Goal: Information Seeking & Learning: Learn about a topic

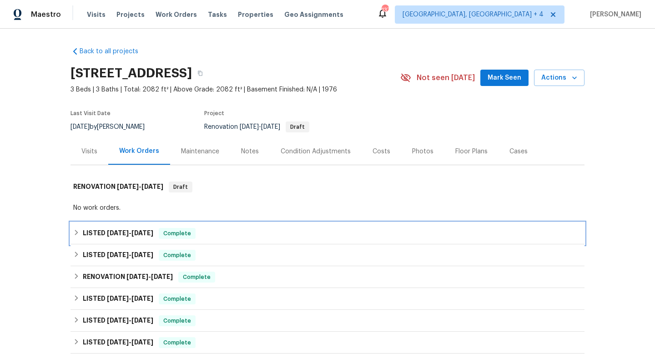
click at [252, 233] on div "LISTED [DATE] - [DATE] Complete" at bounding box center [327, 233] width 509 height 11
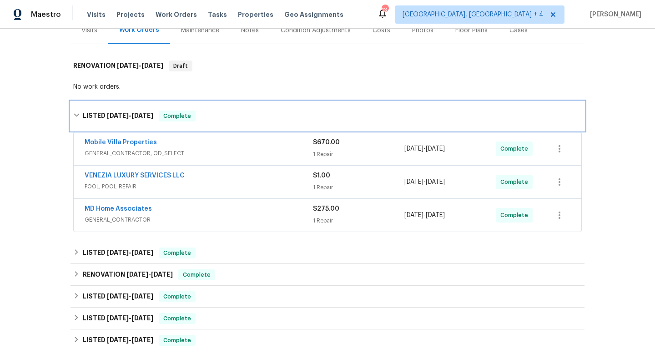
scroll to position [272, 0]
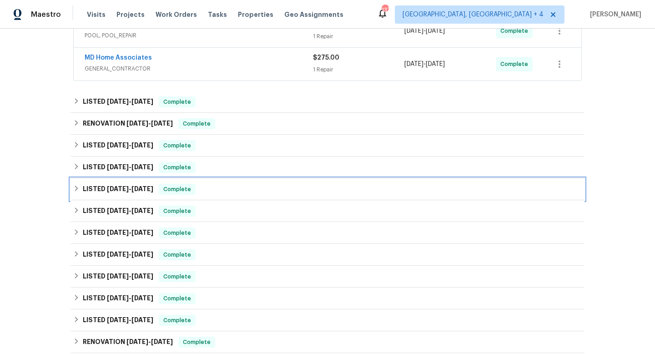
click at [219, 187] on div "LISTED [DATE] - [DATE] Complete" at bounding box center [327, 189] width 509 height 11
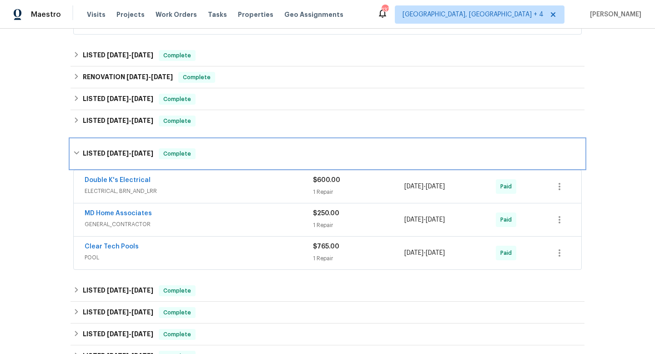
scroll to position [319, 0]
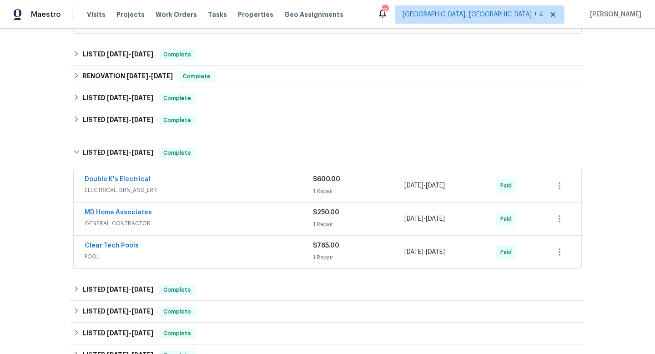
click at [228, 242] on div "Clear Tech Pools" at bounding box center [199, 246] width 228 height 11
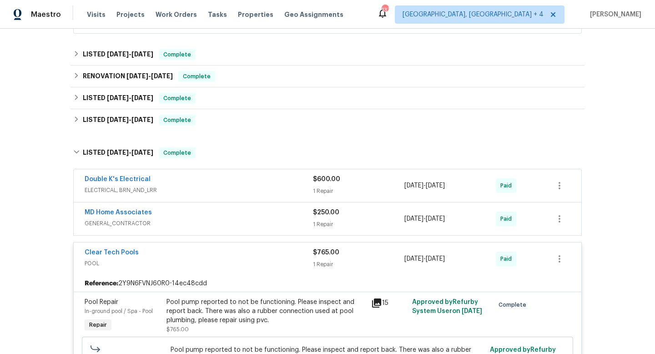
click at [235, 131] on div "Back to all projects [STREET_ADDRESS] 3 Beds | 3 Baths | Total: 2082 ft² | Abov…" at bounding box center [328, 205] width 514 height 971
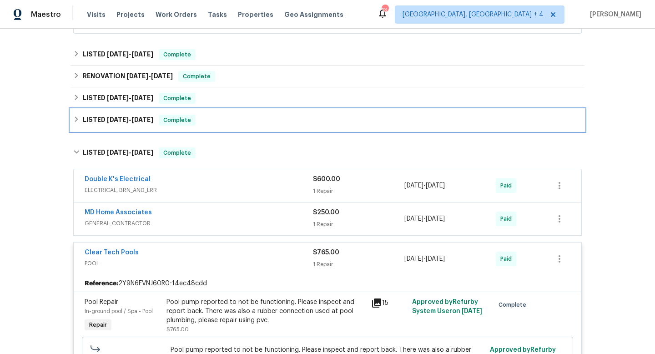
click at [240, 118] on div "LISTED [DATE] - [DATE] Complete" at bounding box center [327, 120] width 509 height 11
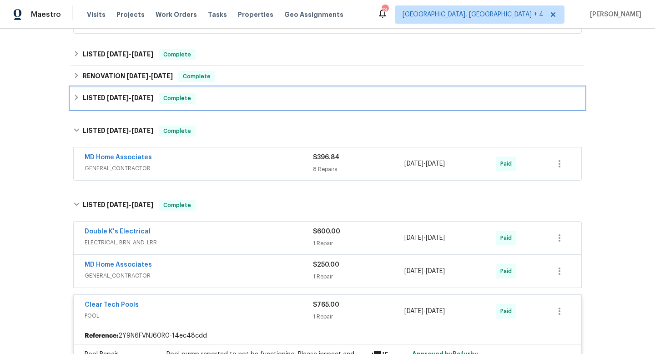
click at [257, 95] on div "LISTED [DATE] - [DATE] Complete" at bounding box center [327, 98] width 509 height 11
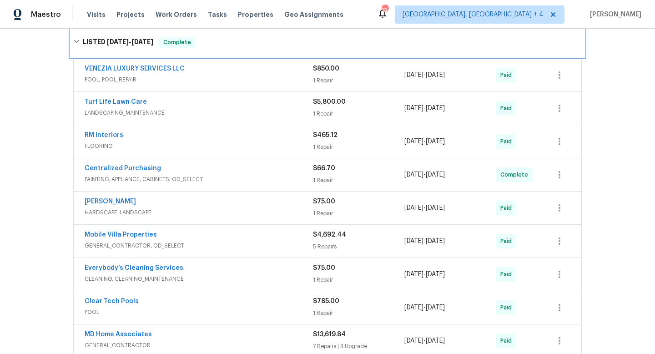
scroll to position [386, 0]
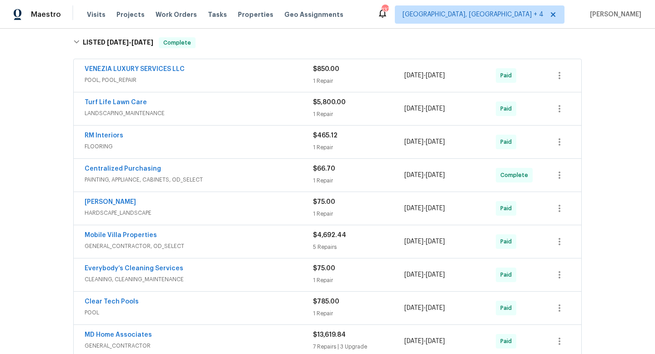
click at [260, 111] on span "LANDSCAPING_MAINTENANCE" at bounding box center [199, 113] width 228 height 9
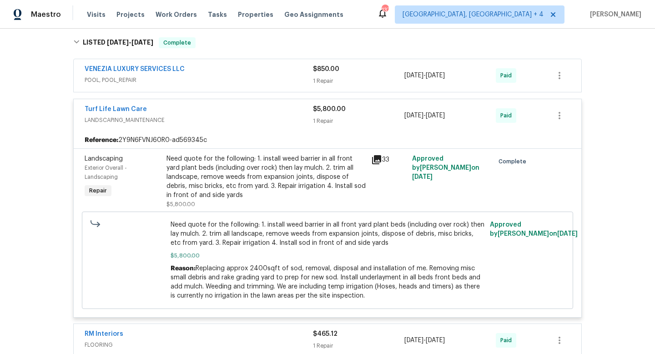
click at [258, 118] on span "LANDSCAPING_MAINTENANCE" at bounding box center [199, 120] width 228 height 9
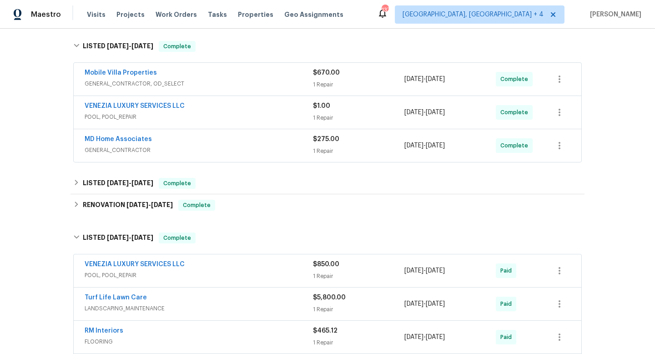
scroll to position [187, 0]
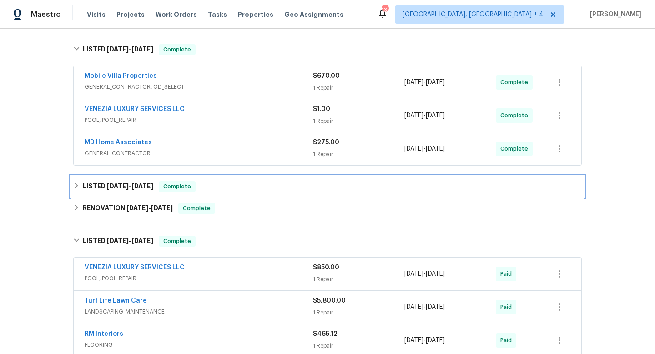
click at [254, 187] on div "LISTED [DATE] - [DATE] Complete" at bounding box center [327, 186] width 509 height 11
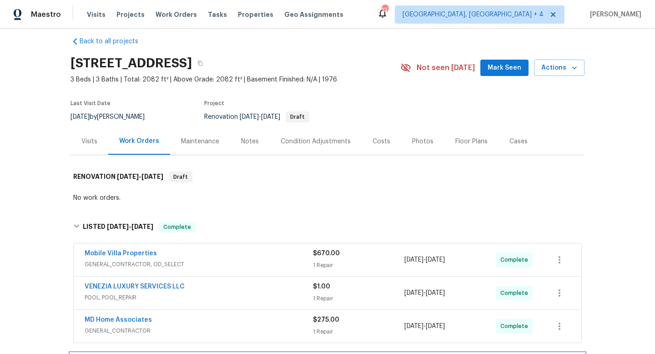
scroll to position [0, 0]
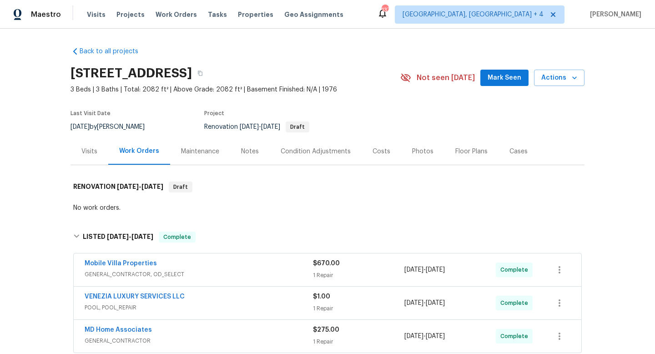
click at [376, 152] on div "Costs" at bounding box center [382, 151] width 18 height 9
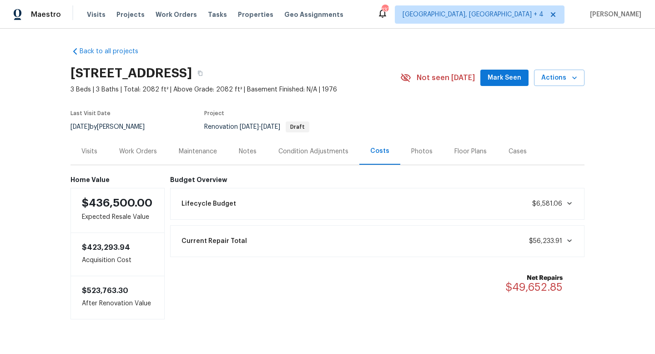
click at [152, 156] on div "Work Orders" at bounding box center [138, 151] width 60 height 27
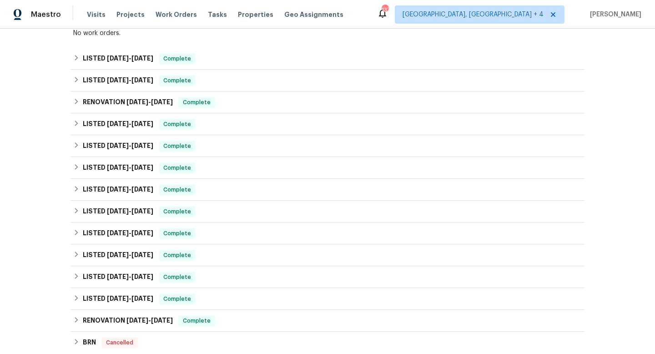
scroll to position [313, 0]
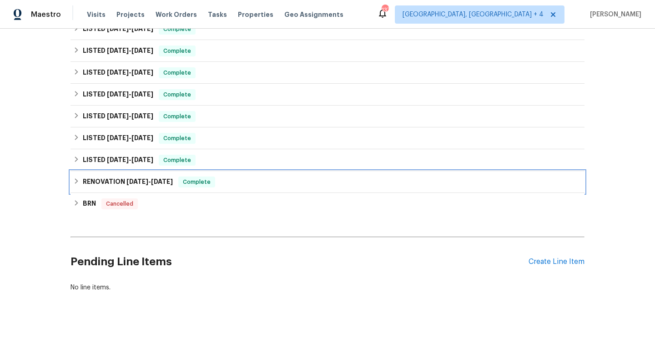
click at [254, 182] on div "RENOVATION [DATE] - [DATE] Complete" at bounding box center [327, 181] width 509 height 11
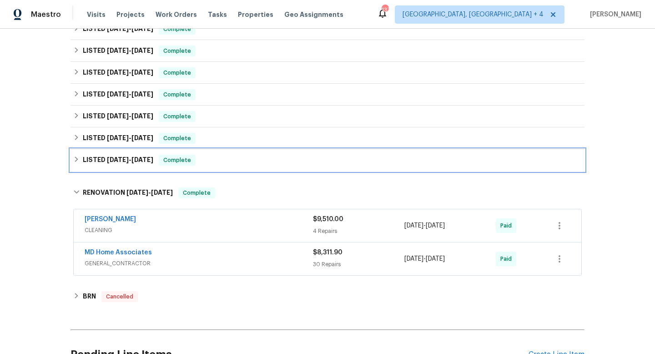
click at [260, 170] on div "LISTED [DATE] - [DATE] Complete" at bounding box center [328, 160] width 514 height 22
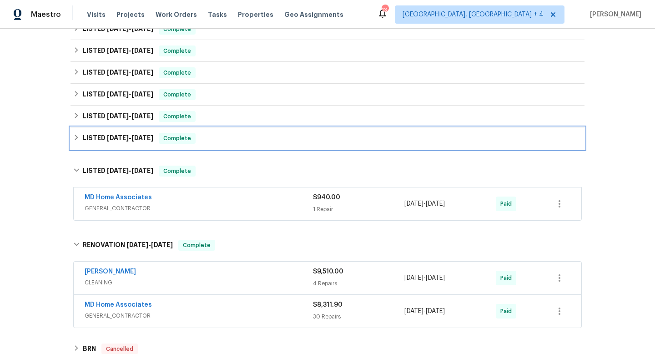
click at [271, 143] on div "LISTED [DATE] - [DATE] Complete" at bounding box center [327, 138] width 509 height 11
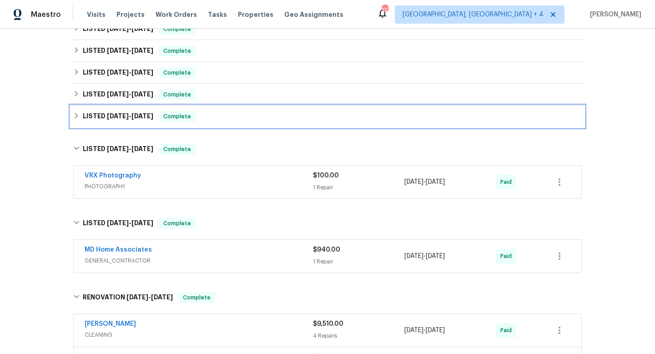
click at [282, 117] on div "LISTED [DATE] - [DATE] Complete" at bounding box center [327, 116] width 509 height 11
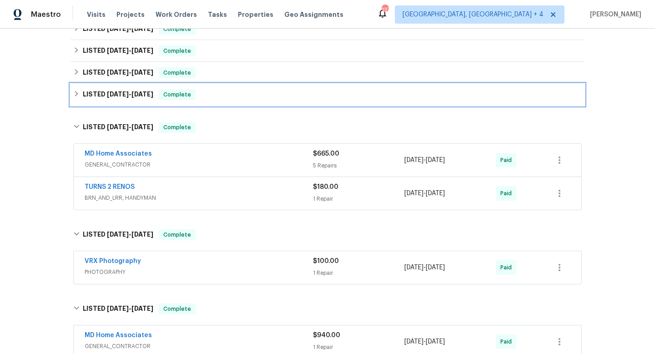
click at [290, 97] on div "LISTED [DATE] - [DATE] Complete" at bounding box center [327, 94] width 509 height 11
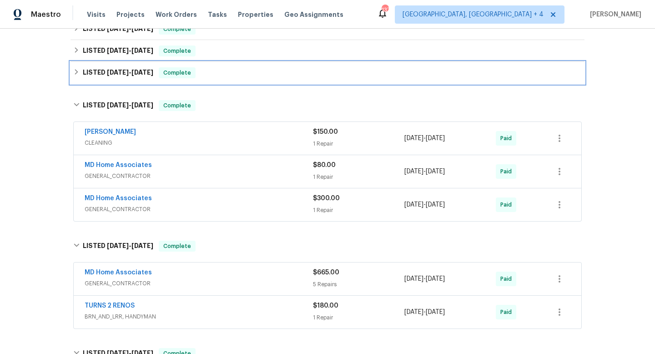
click at [299, 77] on div "LISTED [DATE] - [DATE] Complete" at bounding box center [327, 72] width 509 height 11
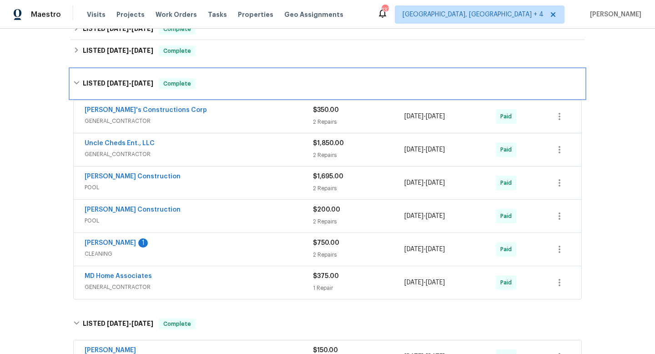
scroll to position [257, 0]
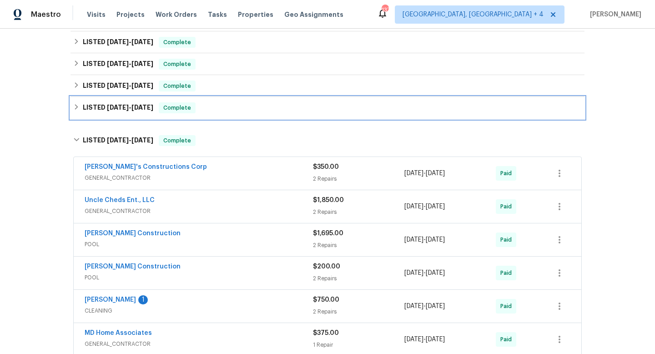
click at [277, 103] on div "LISTED [DATE] - [DATE] Complete" at bounding box center [327, 107] width 509 height 11
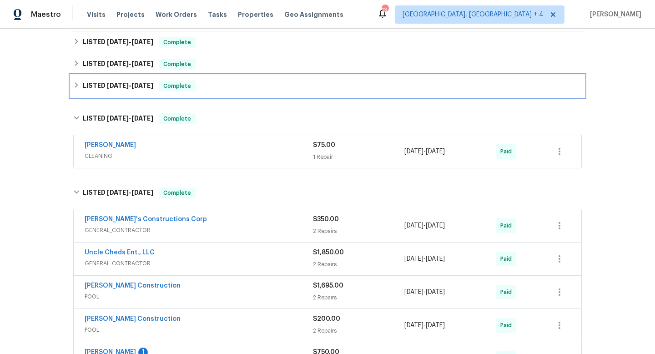
click at [280, 89] on div "LISTED [DATE] - [DATE] Complete" at bounding box center [327, 86] width 509 height 11
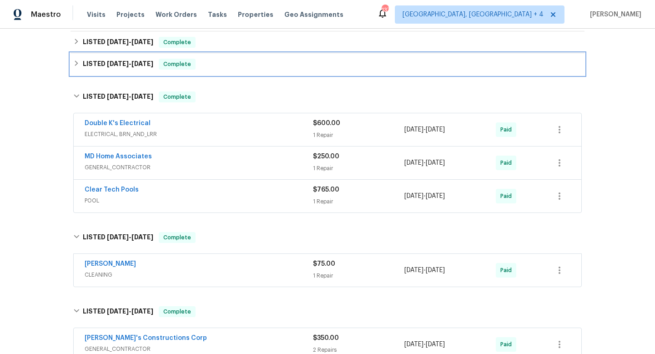
click at [287, 73] on div "LISTED [DATE] - [DATE] Complete" at bounding box center [328, 64] width 514 height 22
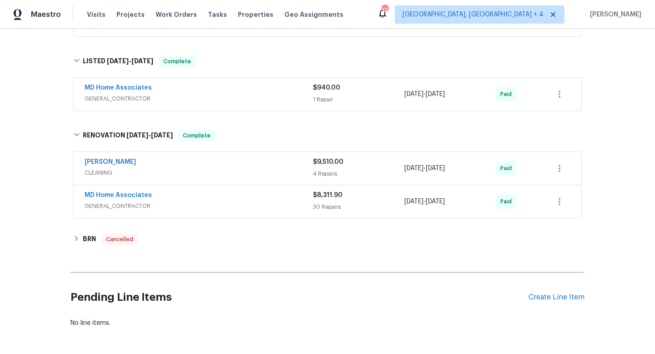
scroll to position [1157, 0]
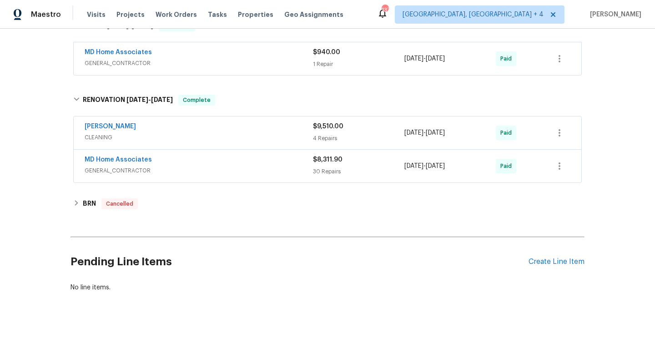
click at [296, 137] on span "CLEANING" at bounding box center [199, 137] width 228 height 9
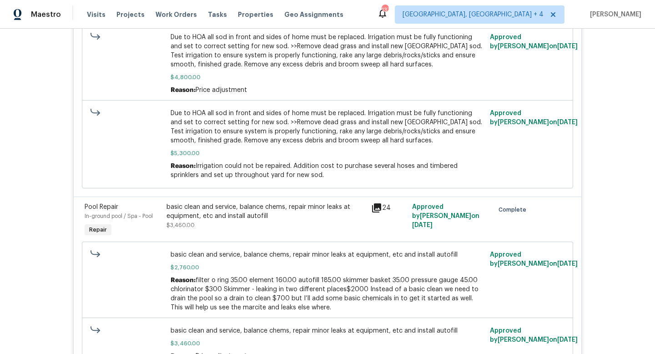
scroll to position [1776, 0]
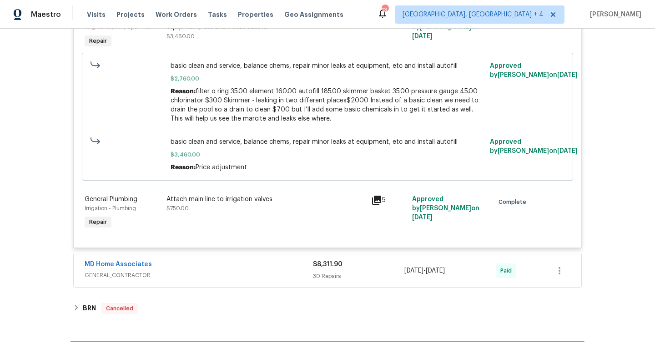
click at [296, 260] on div "MD Home Associates" at bounding box center [199, 265] width 228 height 11
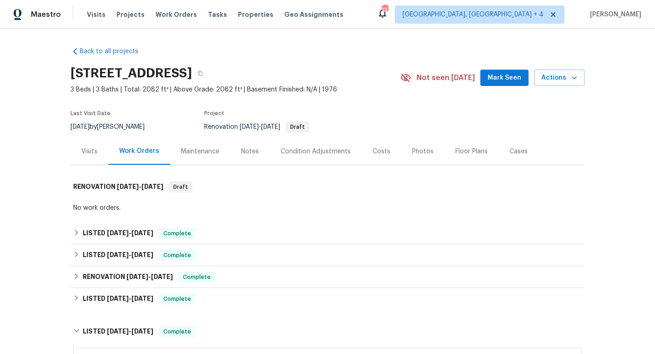
scroll to position [3, 0]
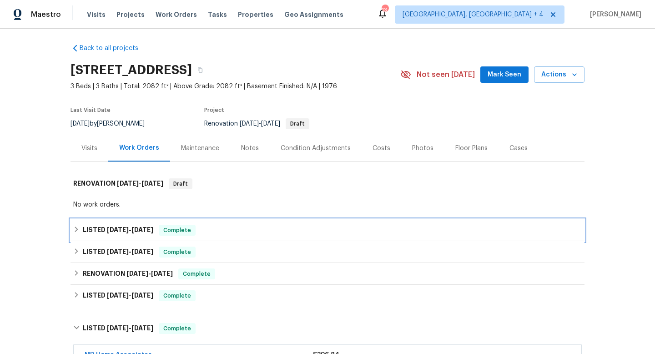
click at [209, 227] on div "LISTED [DATE] - [DATE] Complete" at bounding box center [327, 230] width 509 height 11
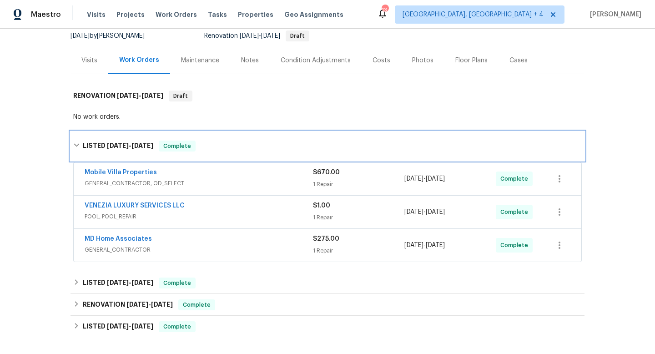
scroll to position [92, 0]
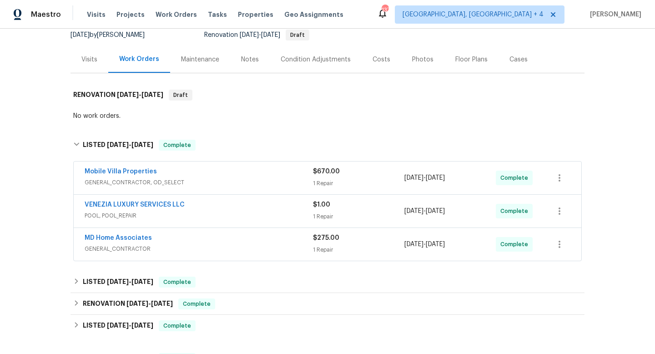
click at [263, 172] on div "Mobile Villa Properties" at bounding box center [199, 172] width 228 height 11
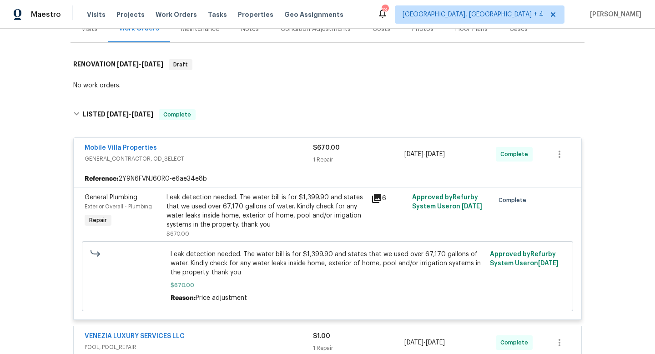
scroll to position [258, 0]
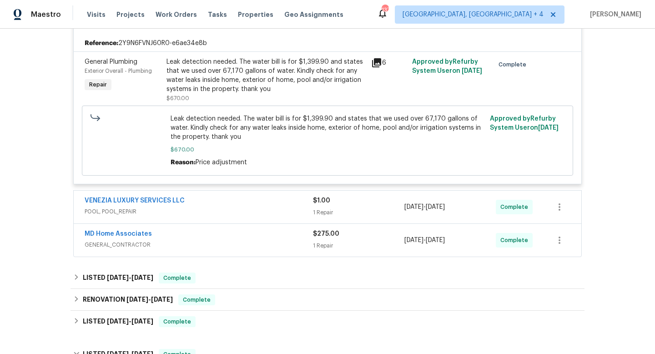
click at [267, 233] on div "MD Home Associates" at bounding box center [199, 234] width 228 height 11
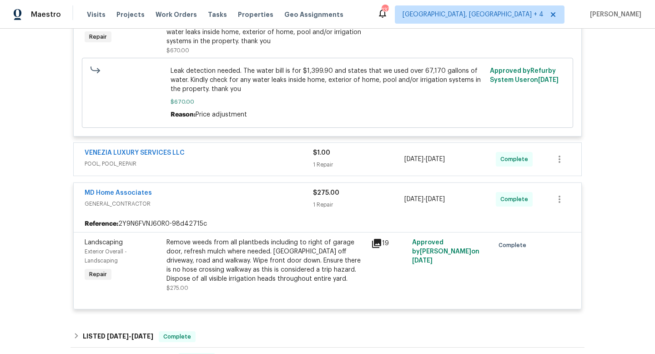
scroll to position [359, 0]
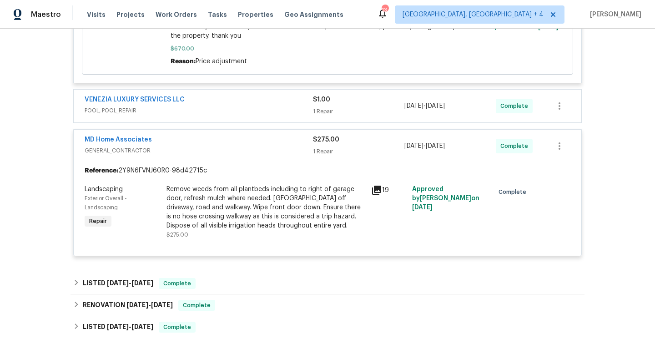
click at [277, 125] on div "Mobile Villa Properties GENERAL_CONTRACTOR, OD_SELECT $670.00 1 Repair [DATE] -…" at bounding box center [327, 78] width 509 height 368
click at [277, 108] on span "POOL, POOL_REPAIR" at bounding box center [199, 110] width 228 height 9
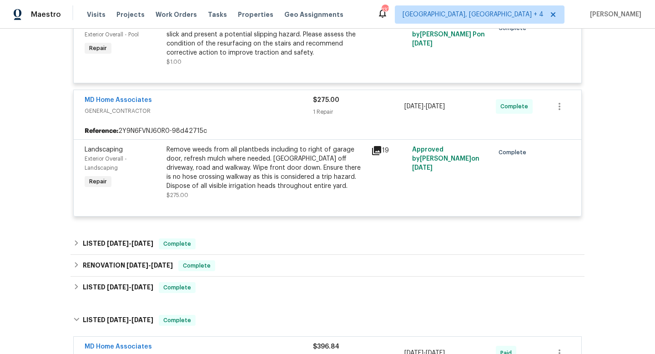
scroll to position [512, 0]
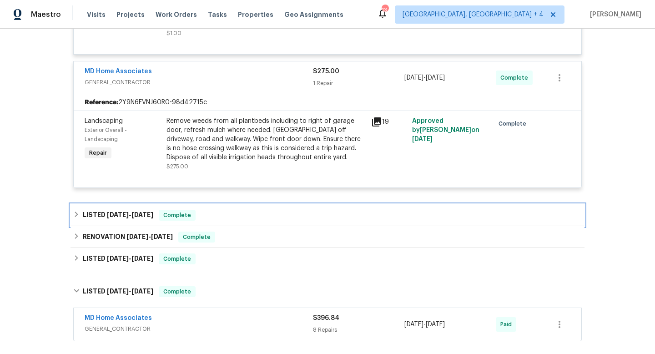
click at [246, 208] on div "LISTED [DATE] - [DATE] Complete" at bounding box center [328, 215] width 514 height 22
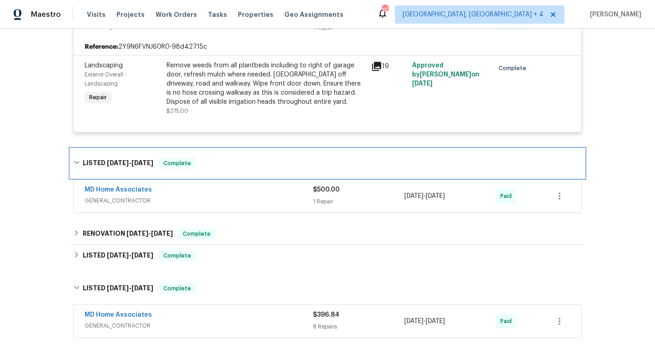
scroll to position [646, 0]
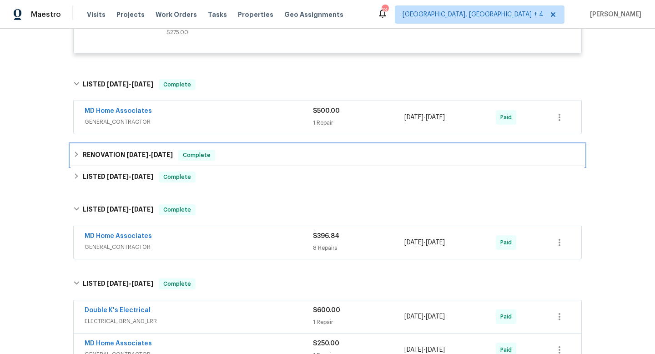
click at [274, 146] on div "RENOVATION [DATE] - [DATE] Complete" at bounding box center [328, 155] width 514 height 22
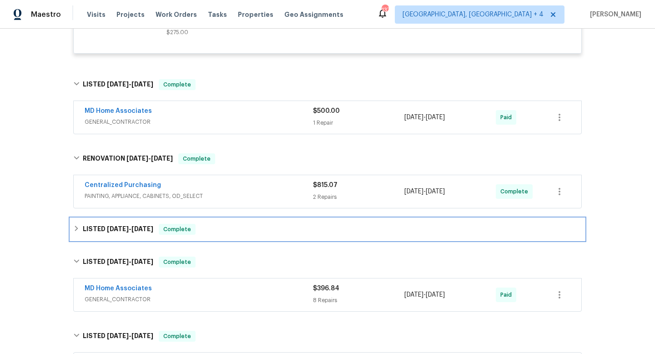
click at [262, 222] on div "LISTED [DATE] - [DATE] Complete" at bounding box center [328, 229] width 514 height 22
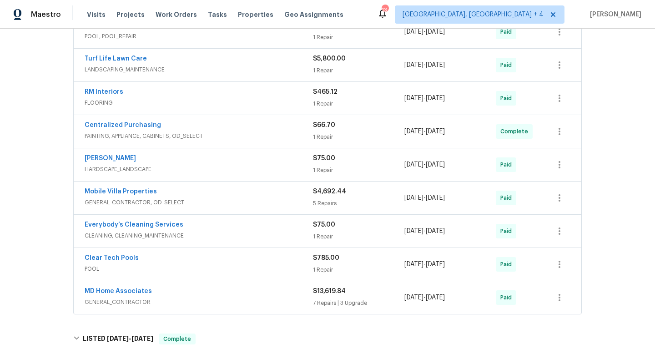
scroll to position [936, 0]
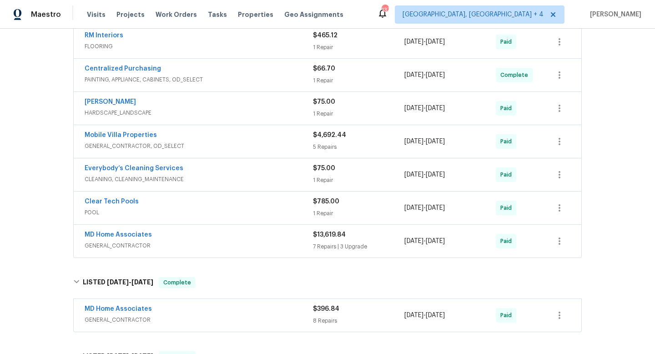
click at [274, 236] on div "MD Home Associates" at bounding box center [199, 235] width 228 height 11
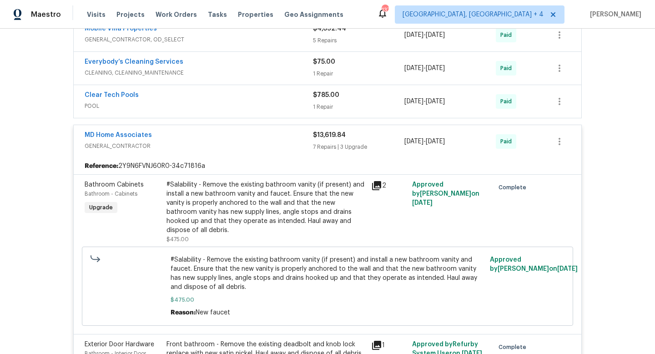
scroll to position [1182, 0]
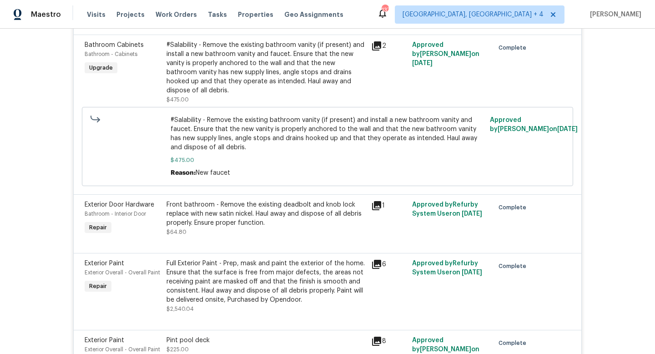
click at [377, 42] on icon at bounding box center [376, 45] width 11 height 11
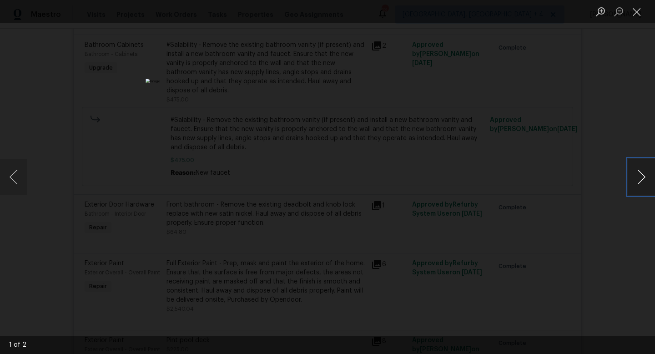
click at [641, 181] on button "Next image" at bounding box center [641, 177] width 27 height 36
click at [641, 180] on button "Next image" at bounding box center [641, 177] width 27 height 36
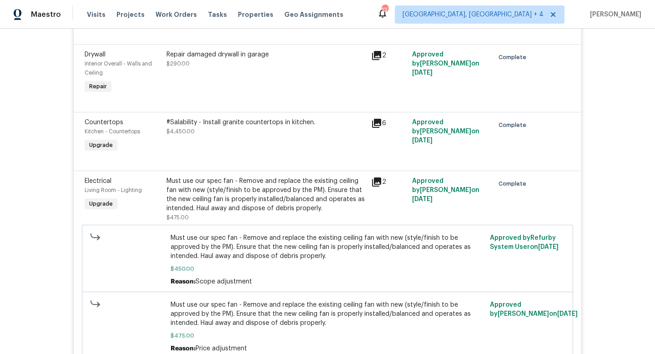
scroll to position [1795, 0]
click at [376, 118] on icon at bounding box center [376, 122] width 9 height 9
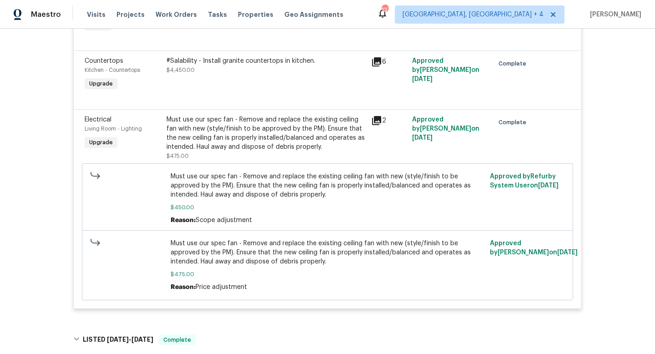
scroll to position [1855, 0]
click at [378, 116] on icon at bounding box center [376, 120] width 9 height 9
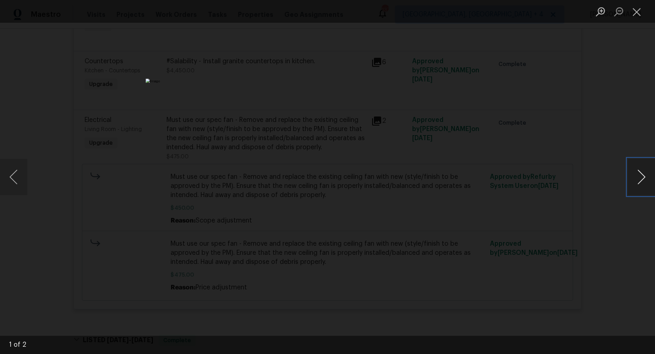
click at [641, 186] on button "Next image" at bounding box center [641, 177] width 27 height 36
